Goal: Task Accomplishment & Management: Complete application form

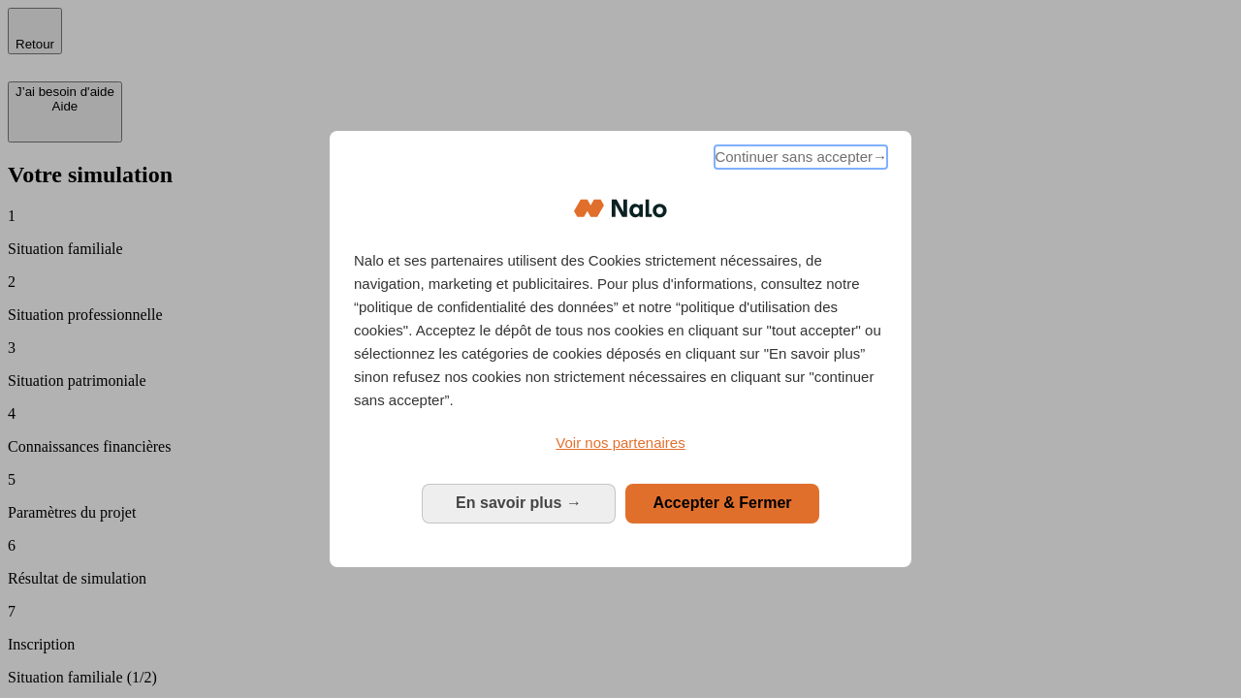
click at [799, 160] on span "Continuer sans accepter →" at bounding box center [800, 156] width 173 height 23
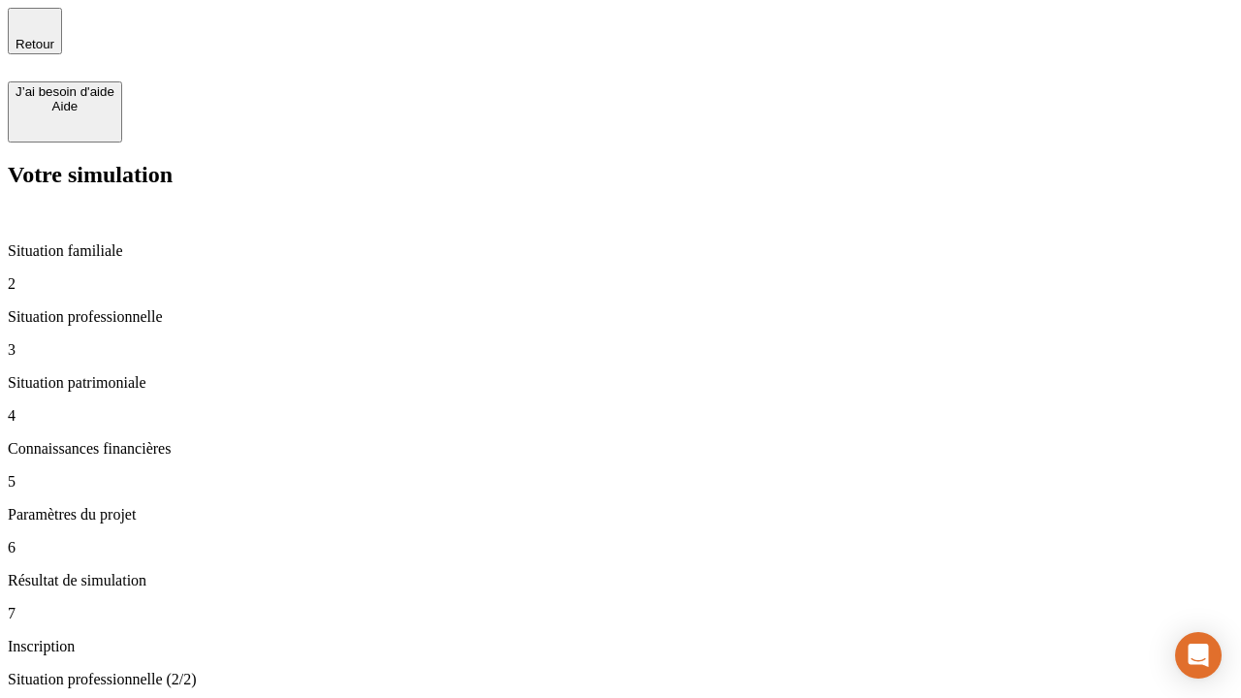
type input "70 000"
type input "1 000"
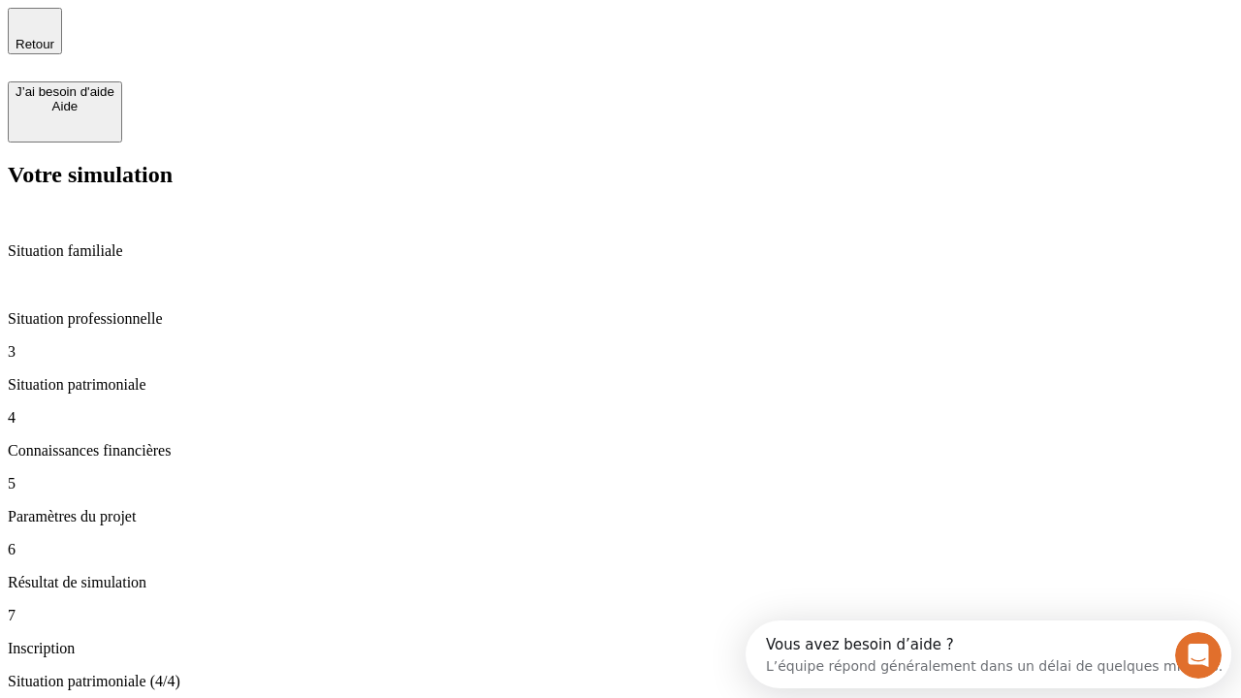
type input "800"
type input "6"
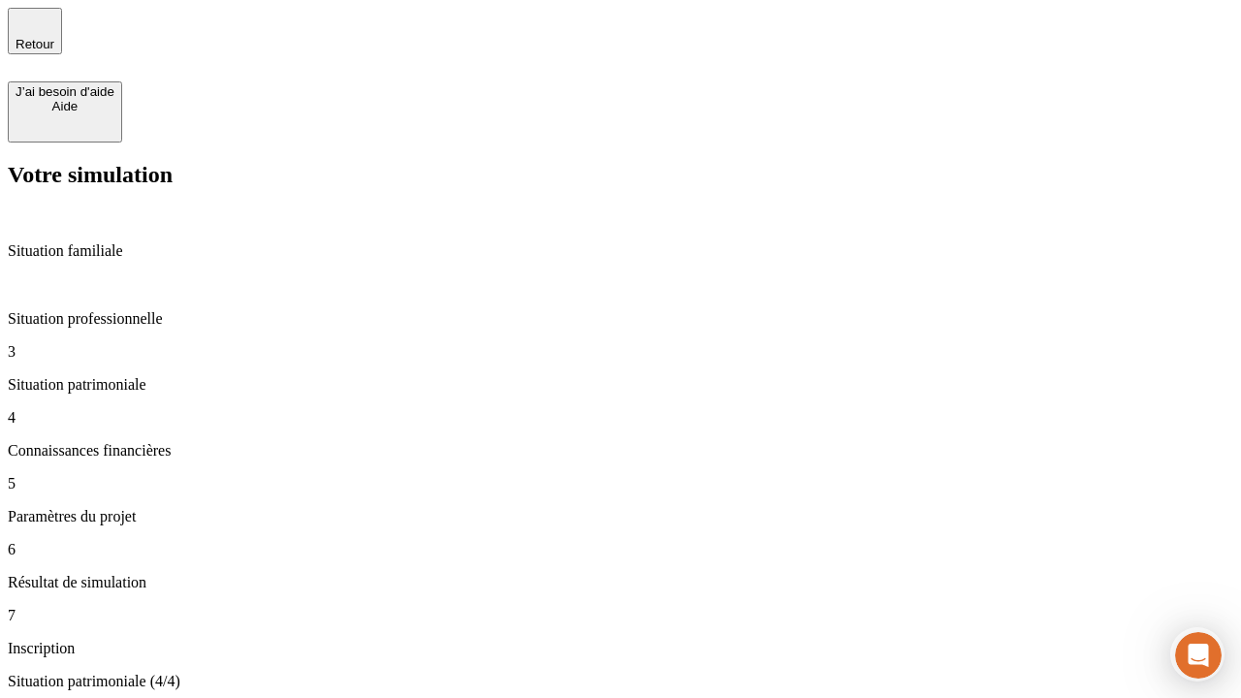
type input "400"
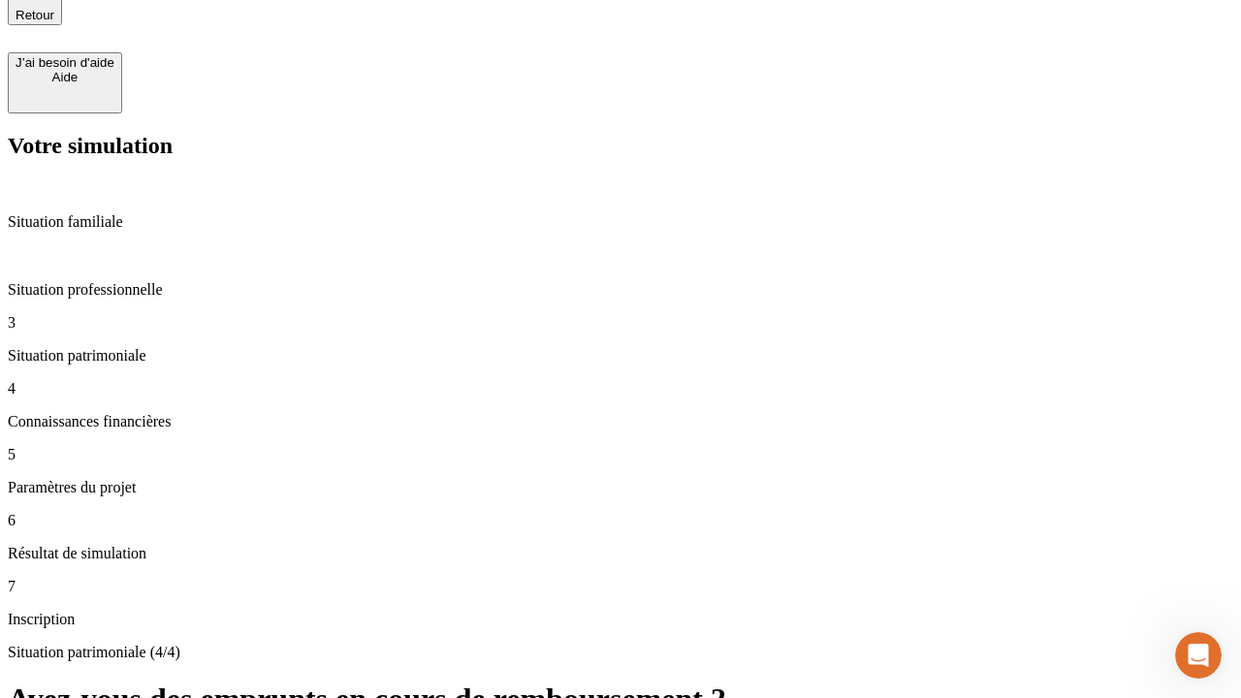
type input "3"
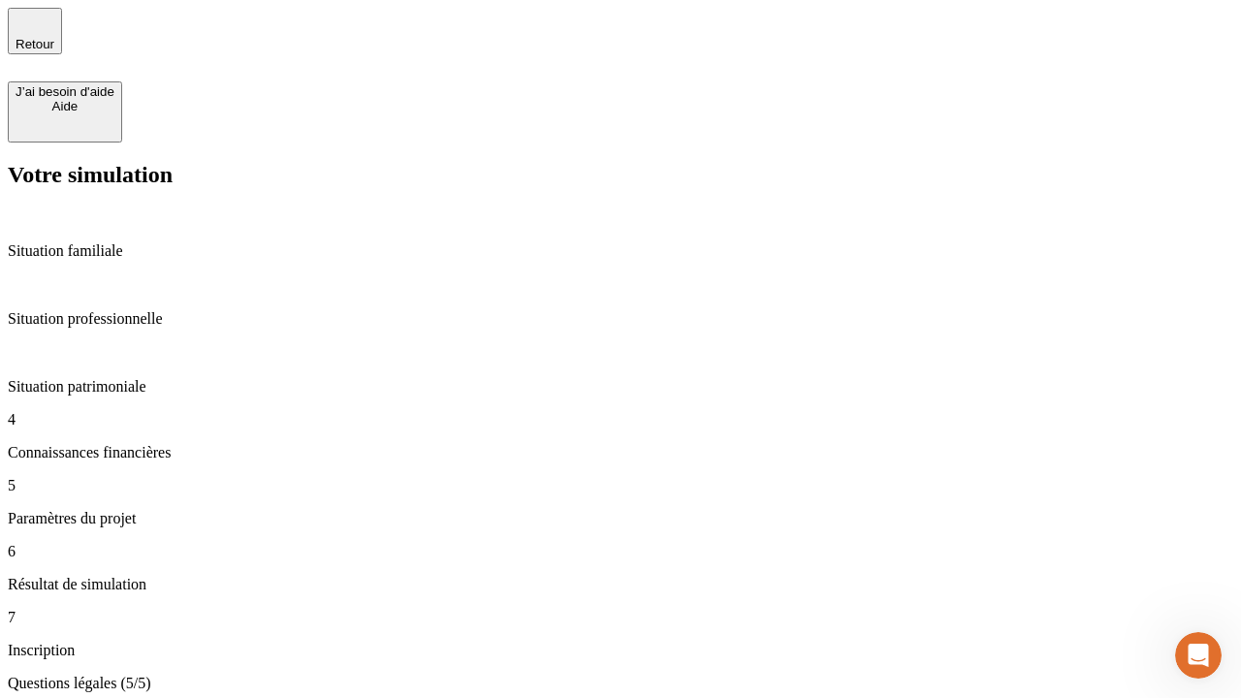
type input "35"
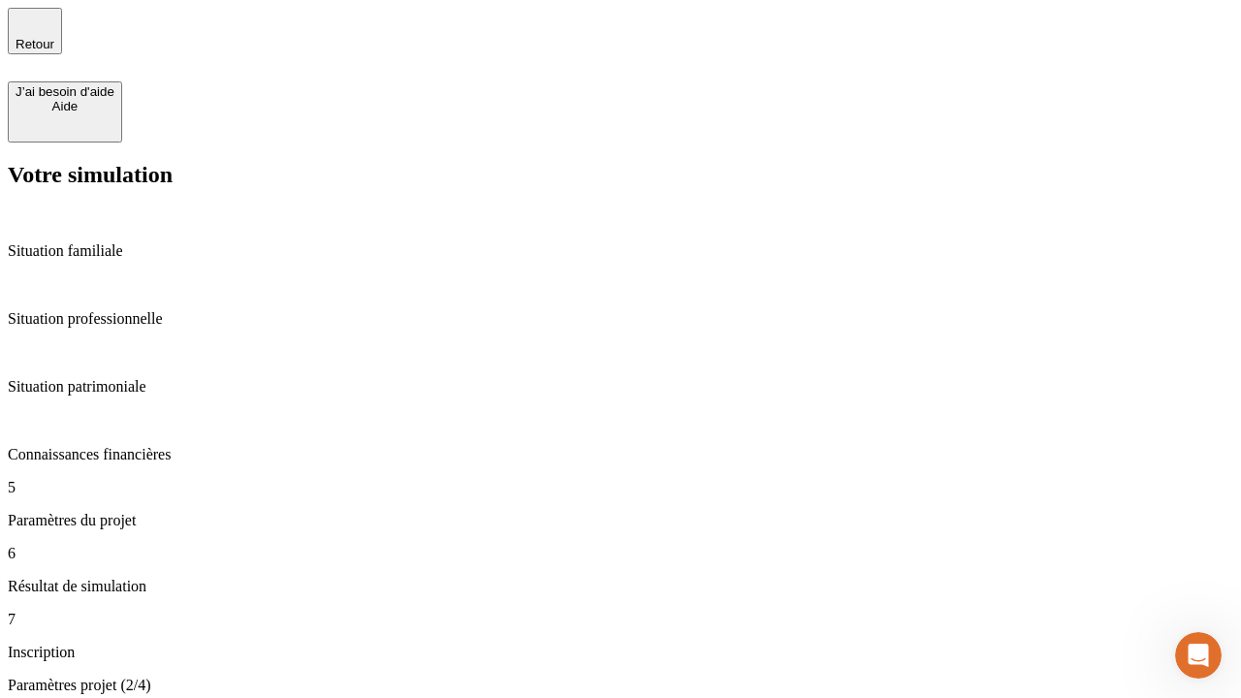
type input "500"
type input "640"
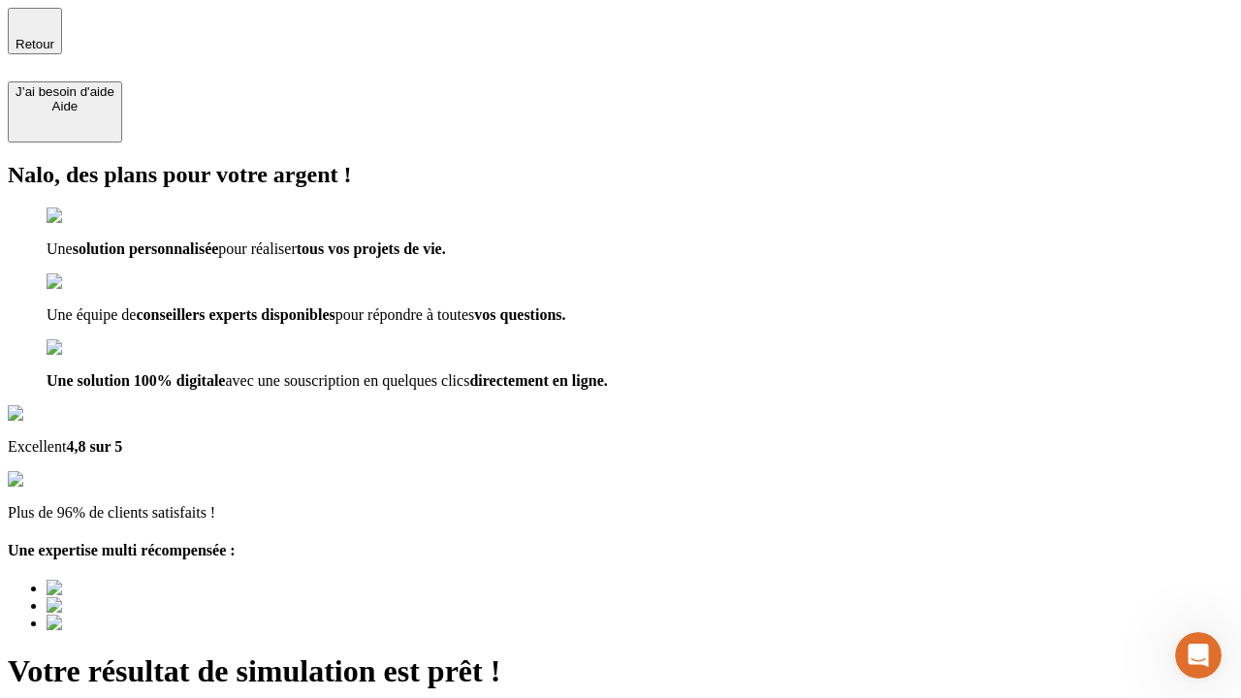
type input "[EMAIL_ADDRESS][DOMAIN_NAME]"
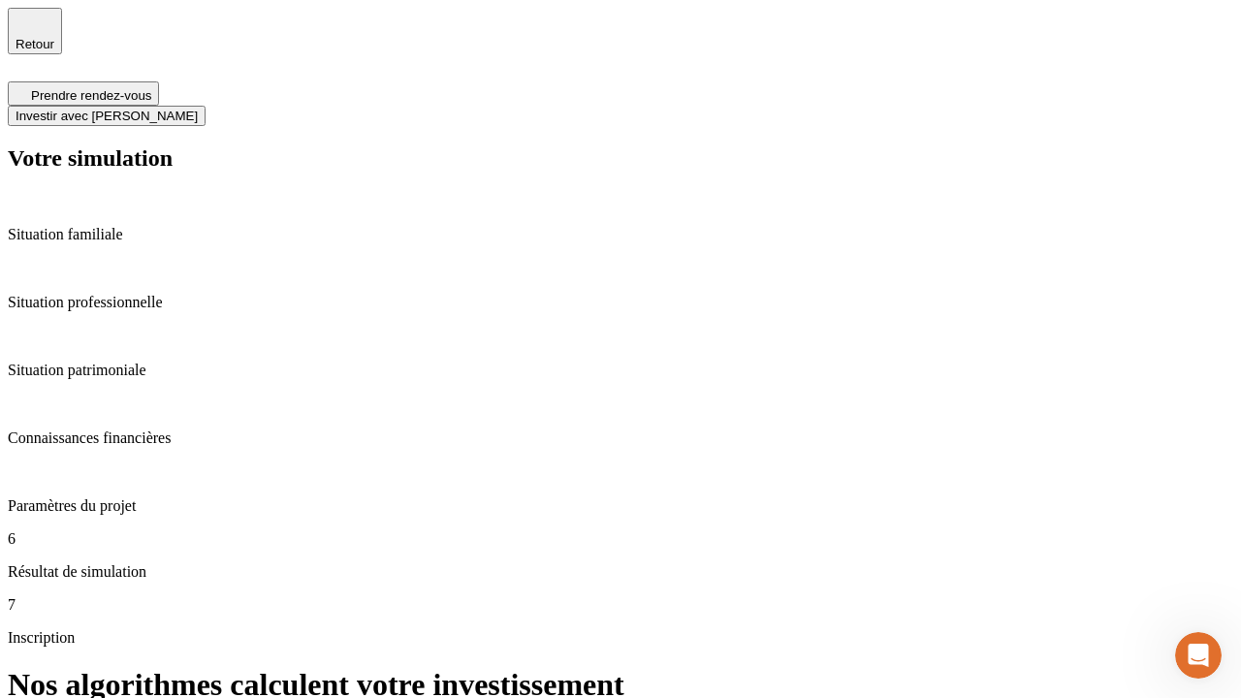
scroll to position [8, 0]
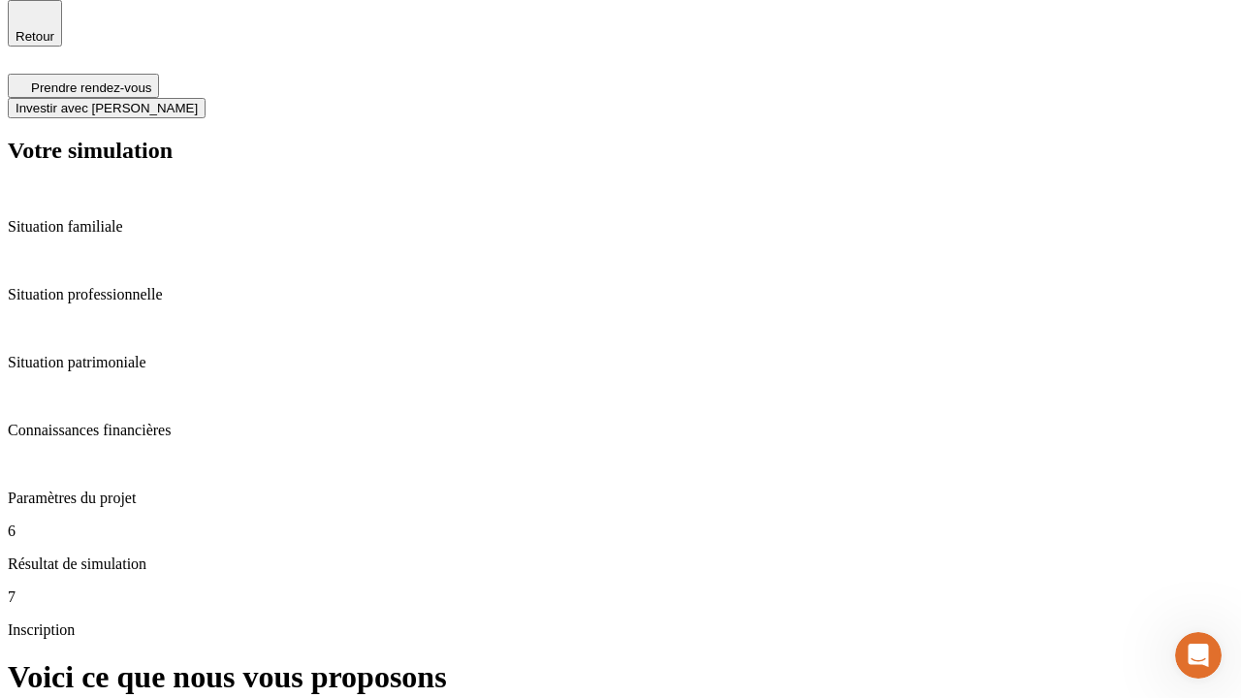
click at [198, 101] on span "Investir avec [PERSON_NAME]" at bounding box center [107, 108] width 182 height 15
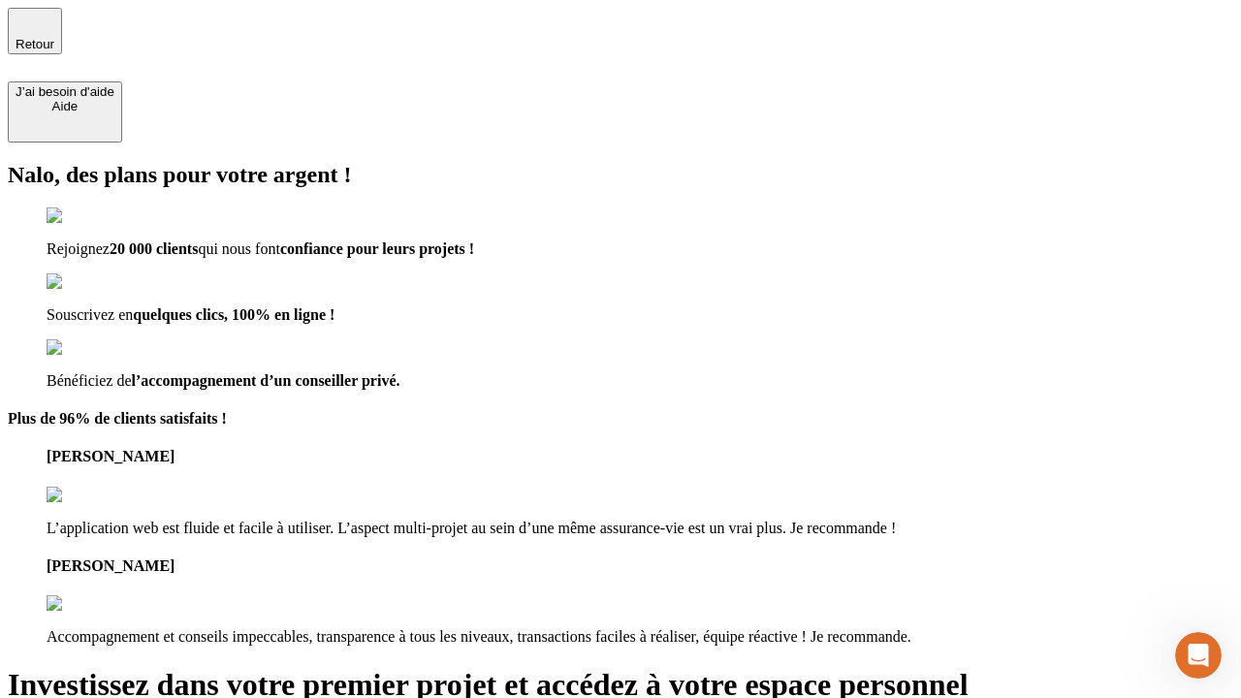
type input "abc"
